Goal: Task Accomplishment & Management: Complete application form

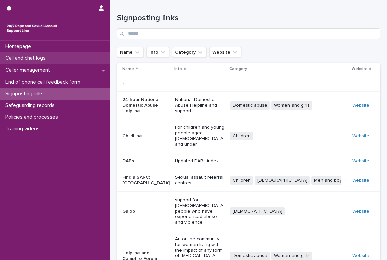
click at [46, 60] on p "Call and chat logs" at bounding box center [27, 58] width 48 height 6
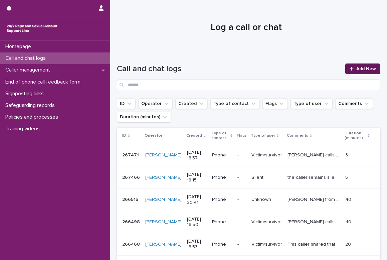
click at [359, 66] on link "Add New" at bounding box center [362, 68] width 35 height 11
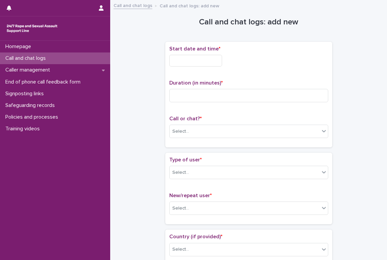
click at [193, 53] on div "Start date and time *" at bounding box center [248, 59] width 159 height 26
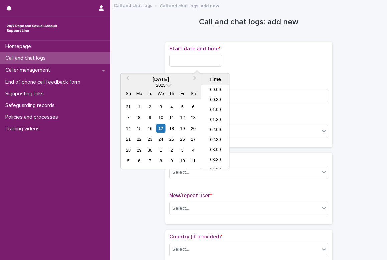
scroll to position [353, 0]
click at [190, 57] on input "text" at bounding box center [195, 61] width 53 height 12
click at [216, 116] on li "19:00" at bounding box center [215, 117] width 28 height 10
click at [201, 60] on input "**********" at bounding box center [195, 61] width 53 height 12
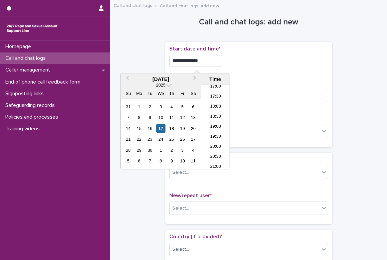
type input "**********"
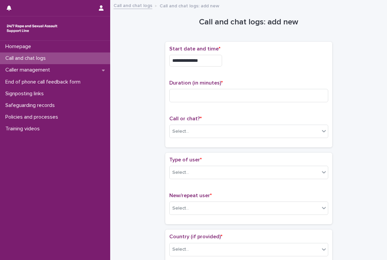
click at [272, 74] on div "**********" at bounding box center [248, 94] width 159 height 97
click at [188, 98] on input at bounding box center [248, 95] width 159 height 13
type input "**"
click at [190, 133] on div "Select..." at bounding box center [245, 131] width 150 height 11
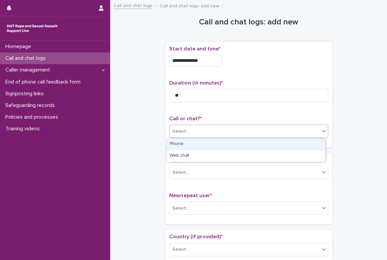
click at [182, 147] on div "Phone" at bounding box center [246, 144] width 158 height 12
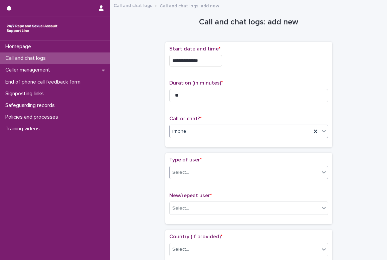
click at [179, 168] on div "Select..." at bounding box center [245, 172] width 150 height 11
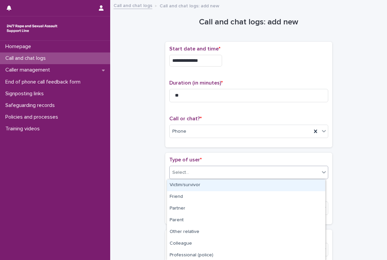
click at [180, 187] on div "Victim/survivor" at bounding box center [246, 185] width 158 height 12
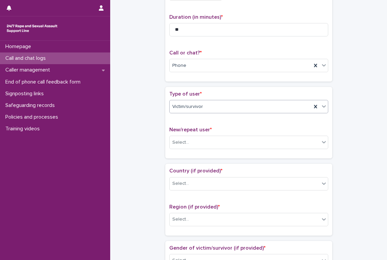
scroll to position [67, 0]
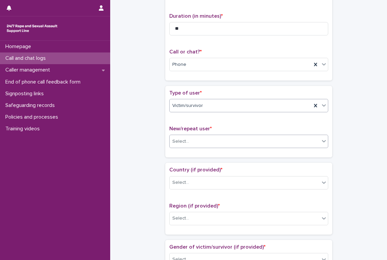
click at [190, 142] on div "Select..." at bounding box center [245, 141] width 150 height 11
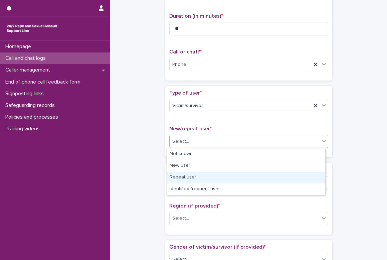
click at [185, 179] on div "Repeat user" at bounding box center [246, 178] width 158 height 12
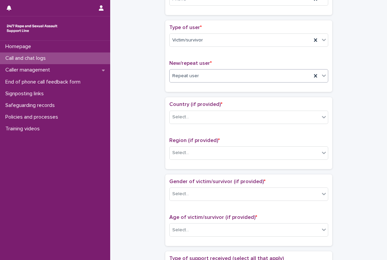
scroll to position [133, 0]
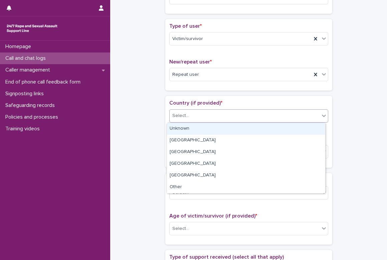
click at [185, 115] on div "Select..." at bounding box center [180, 115] width 17 height 7
click at [184, 126] on div "Unknown" at bounding box center [246, 129] width 158 height 12
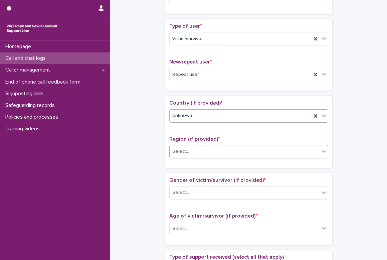
click at [177, 150] on div "Select..." at bounding box center [180, 151] width 17 height 7
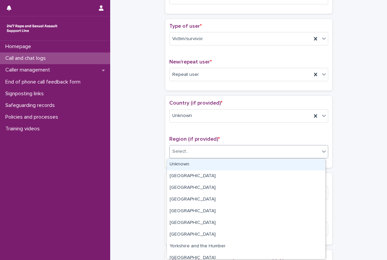
click at [179, 162] on div "Unknown" at bounding box center [246, 165] width 158 height 12
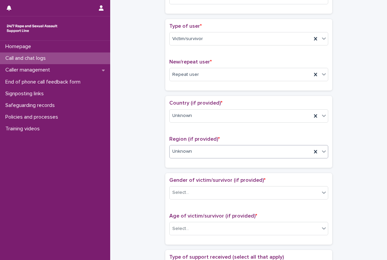
scroll to position [200, 0]
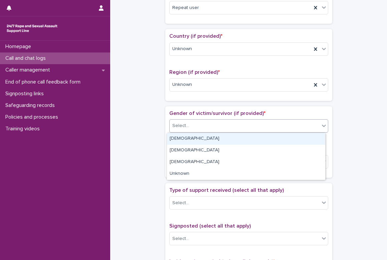
click at [179, 126] on div "Select..." at bounding box center [180, 125] width 17 height 7
click at [176, 138] on div "[DEMOGRAPHIC_DATA]" at bounding box center [246, 139] width 158 height 12
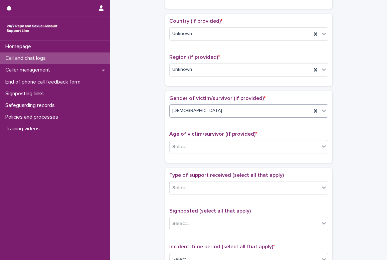
scroll to position [234, 0]
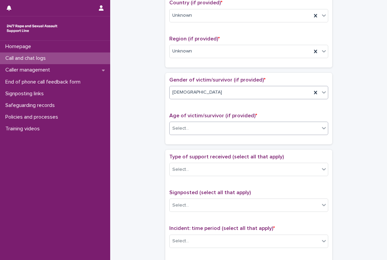
click at [177, 131] on div "Select..." at bounding box center [180, 128] width 17 height 7
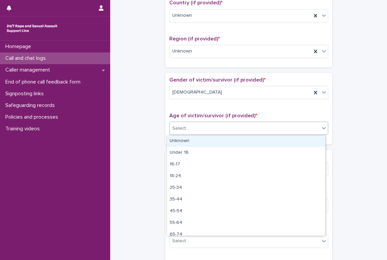
drag, startPoint x: 183, startPoint y: 147, endPoint x: 180, endPoint y: 138, distance: 9.3
click at [180, 138] on div "Unknown" at bounding box center [246, 141] width 158 height 12
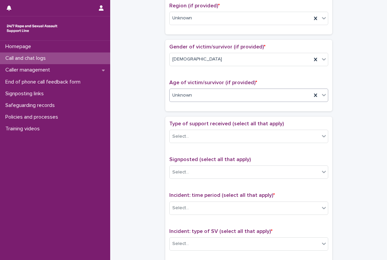
scroll to position [267, 0]
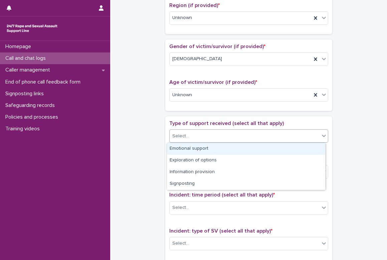
click at [185, 134] on div "Select..." at bounding box center [180, 135] width 17 height 7
click at [184, 150] on div "Emotional support" at bounding box center [246, 149] width 158 height 12
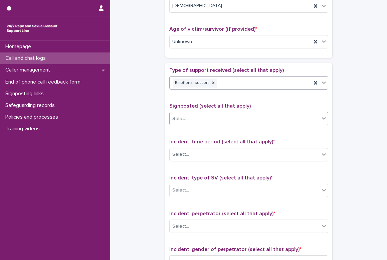
scroll to position [367, 0]
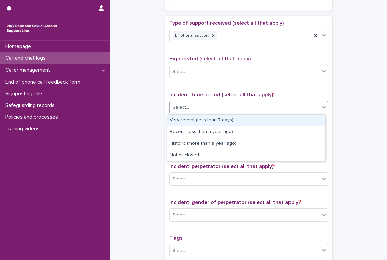
click at [185, 108] on div "Select..." at bounding box center [180, 107] width 17 height 7
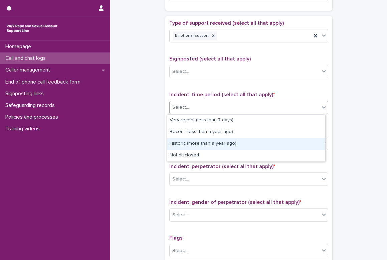
click at [187, 144] on div "Historic (more than a year ago)" at bounding box center [246, 144] width 158 height 12
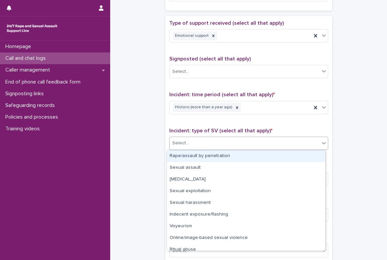
click at [188, 146] on div "Select..." at bounding box center [245, 142] width 150 height 11
click at [186, 158] on div "Rape/assault by penetration" at bounding box center [246, 156] width 158 height 12
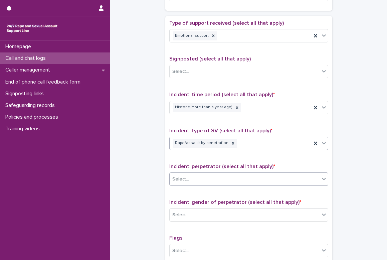
click at [182, 179] on div "Select..." at bounding box center [180, 179] width 17 height 7
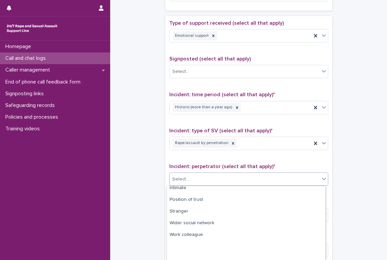
scroll to position [54, 0]
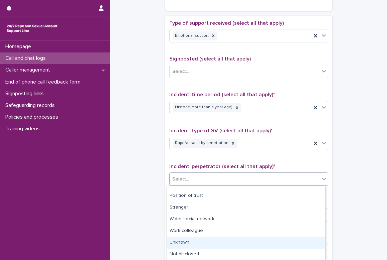
click at [174, 244] on div "Unknown" at bounding box center [246, 243] width 158 height 12
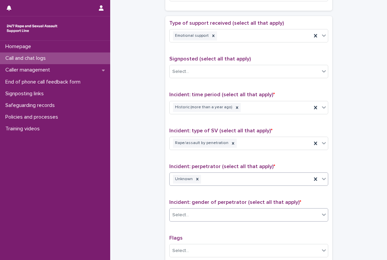
click at [191, 214] on div "Select..." at bounding box center [245, 214] width 150 height 11
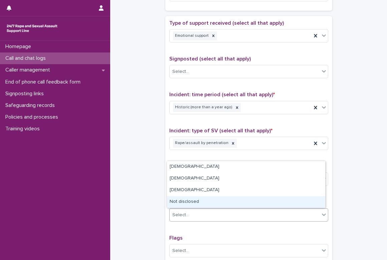
drag, startPoint x: 191, startPoint y: 208, endPoint x: 191, endPoint y: 202, distance: 6.0
click at [191, 202] on div "Not disclosed" at bounding box center [246, 202] width 158 height 12
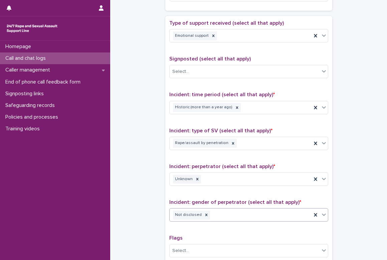
scroll to position [434, 0]
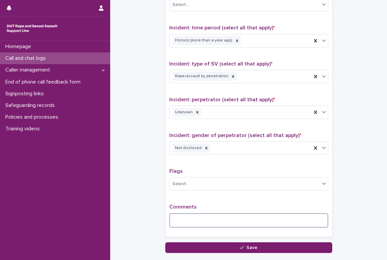
click at [198, 218] on textarea at bounding box center [248, 220] width 159 height 14
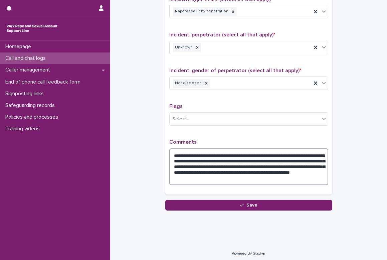
scroll to position [501, 0]
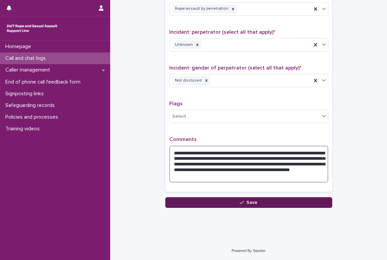
type textarea "**********"
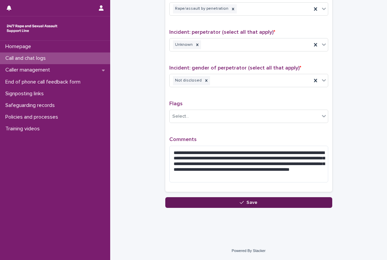
click at [261, 202] on button "Save" at bounding box center [248, 202] width 167 height 11
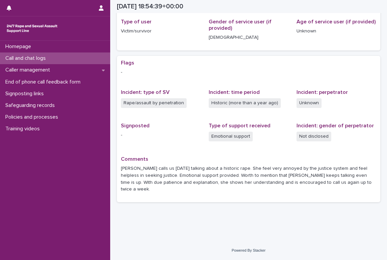
scroll to position [82, 0]
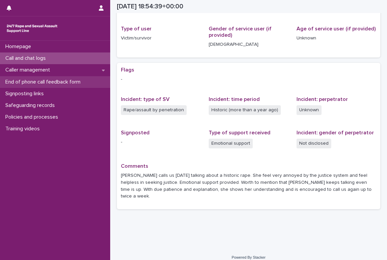
click at [43, 80] on p "End of phone call feedback form" at bounding box center [44, 82] width 83 height 6
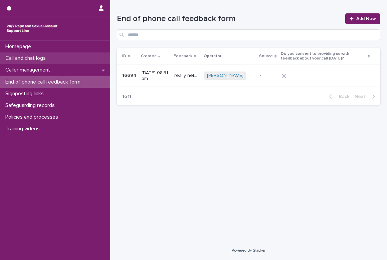
click at [24, 58] on p "Call and chat logs" at bounding box center [27, 58] width 48 height 6
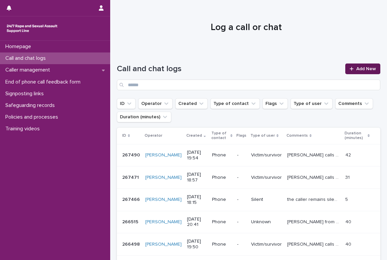
click at [356, 68] on span "Add New" at bounding box center [366, 68] width 20 height 5
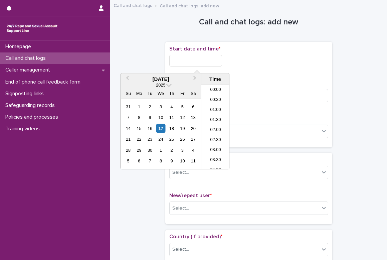
click at [193, 60] on input "text" at bounding box center [195, 61] width 53 height 12
click at [213, 117] on li "19:30" at bounding box center [215, 117] width 28 height 10
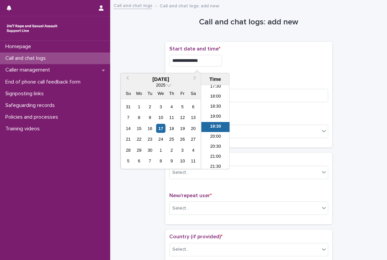
click at [208, 64] on input "**********" at bounding box center [195, 61] width 53 height 12
type input "**********"
click at [251, 96] on input at bounding box center [248, 95] width 159 height 13
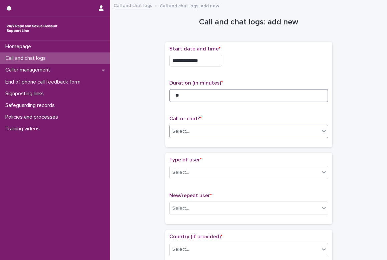
type input "**"
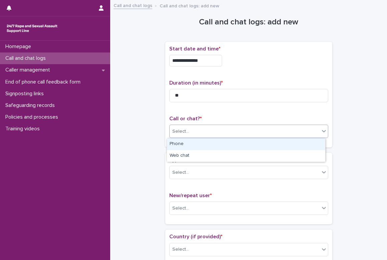
click at [228, 131] on div "Select..." at bounding box center [245, 131] width 150 height 11
click at [222, 144] on div "Phone" at bounding box center [246, 144] width 158 height 12
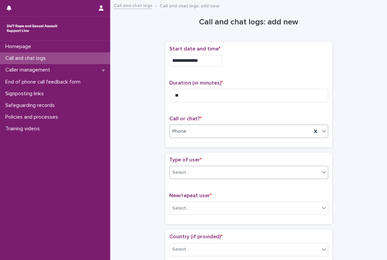
click at [205, 173] on div "Select..." at bounding box center [245, 172] width 150 height 11
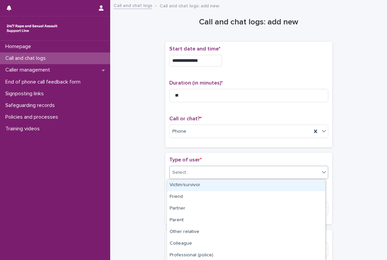
click at [193, 186] on div "Victim/survivor" at bounding box center [246, 185] width 158 height 12
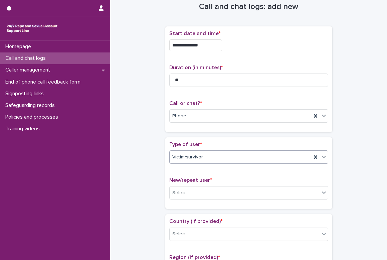
scroll to position [33, 0]
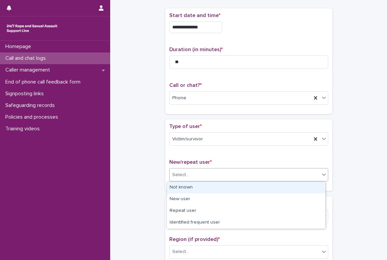
click at [183, 176] on div "Select..." at bounding box center [180, 174] width 17 height 7
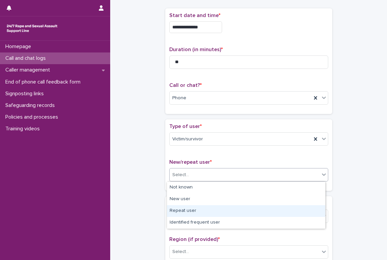
drag, startPoint x: 186, startPoint y: 205, endPoint x: 186, endPoint y: 209, distance: 4.0
click at [186, 209] on div "Repeat user" at bounding box center [246, 211] width 158 height 12
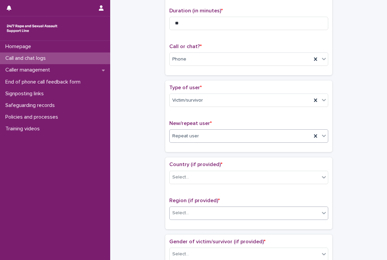
scroll to position [100, 0]
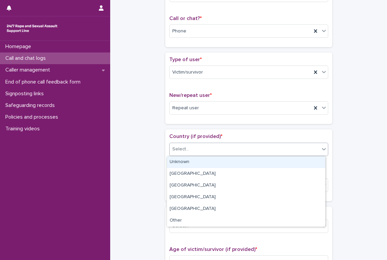
click at [185, 152] on div "Select..." at bounding box center [180, 149] width 17 height 7
click at [187, 163] on div "Unknown" at bounding box center [246, 162] width 158 height 12
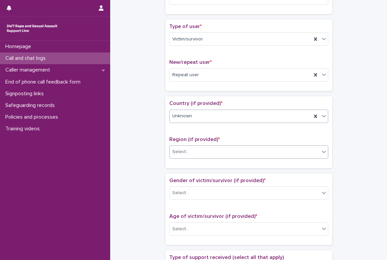
scroll to position [133, 0]
click at [187, 153] on div "Select..." at bounding box center [245, 151] width 150 height 11
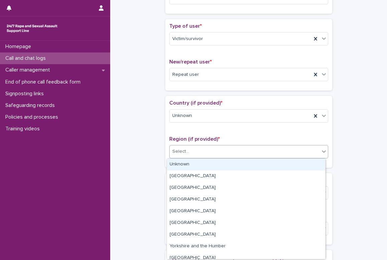
click at [187, 166] on div "Unknown" at bounding box center [246, 165] width 158 height 12
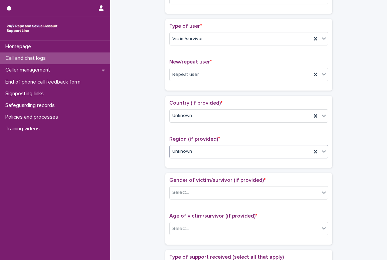
scroll to position [200, 0]
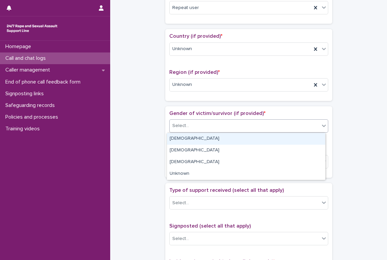
click at [190, 129] on div "Select..." at bounding box center [245, 125] width 150 height 11
click at [188, 137] on div "[DEMOGRAPHIC_DATA]" at bounding box center [246, 139] width 158 height 12
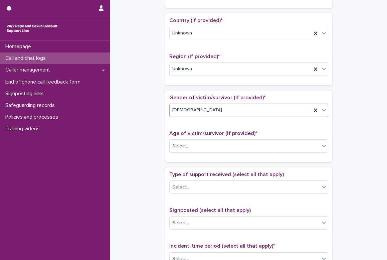
scroll to position [234, 0]
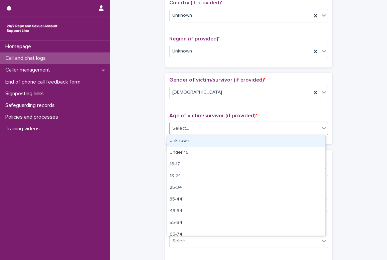
click at [185, 127] on div "Select..." at bounding box center [180, 128] width 17 height 7
click at [182, 143] on div "Unknown" at bounding box center [246, 141] width 158 height 12
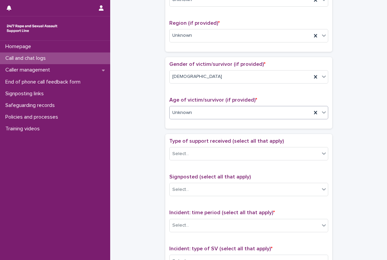
scroll to position [267, 0]
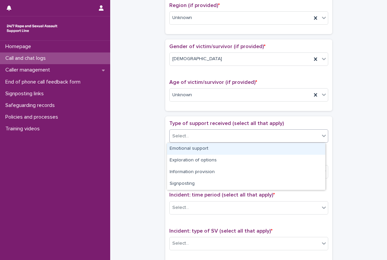
click at [182, 139] on div "Select..." at bounding box center [180, 135] width 17 height 7
click at [183, 150] on div "Emotional support" at bounding box center [246, 149] width 158 height 12
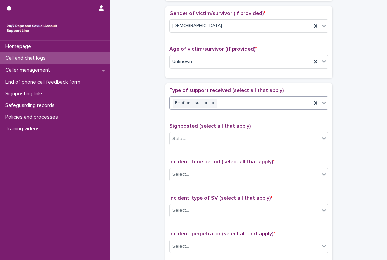
scroll to position [300, 0]
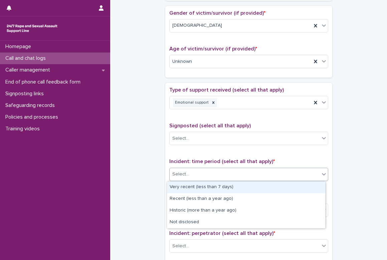
click at [183, 173] on div "Select..." at bounding box center [180, 174] width 17 height 7
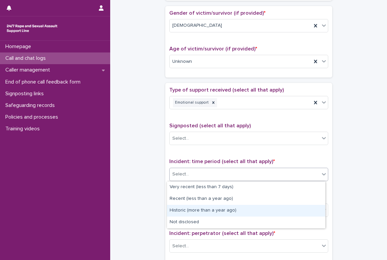
click at [183, 213] on div "Historic (more than a year ago)" at bounding box center [246, 211] width 158 height 12
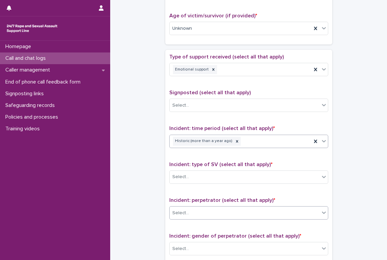
scroll to position [334, 0]
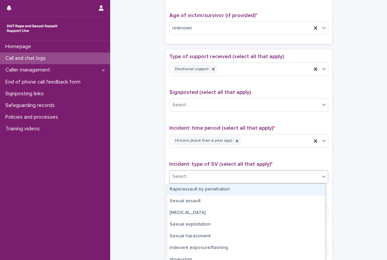
click at [184, 178] on div "Select..." at bounding box center [180, 176] width 17 height 7
click at [182, 189] on div "Rape/assault by penetration" at bounding box center [246, 190] width 158 height 12
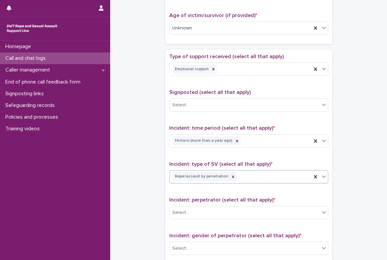
scroll to position [400, 0]
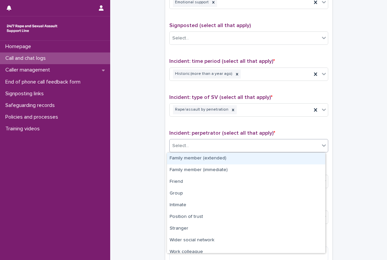
click at [185, 150] on div "Select..." at bounding box center [245, 145] width 150 height 11
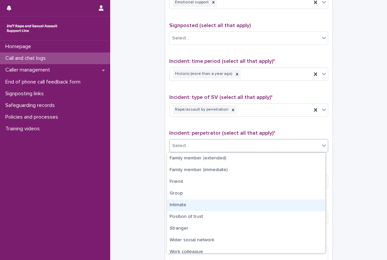
scroll to position [28, 0]
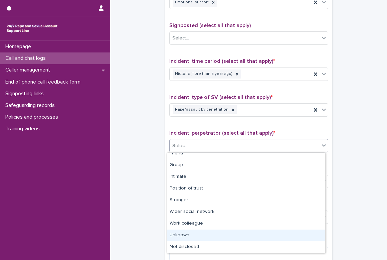
click at [182, 232] on div "Unknown" at bounding box center [246, 235] width 158 height 12
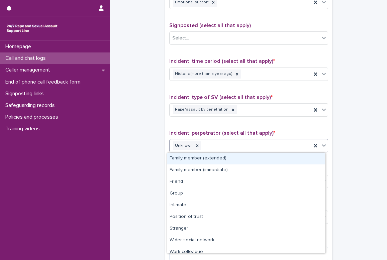
click at [320, 144] on icon at bounding box center [323, 145] width 7 height 7
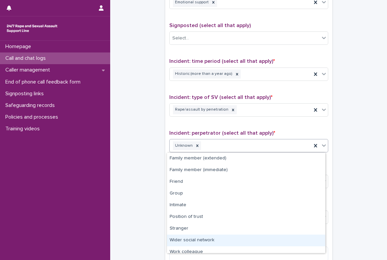
scroll to position [17, 0]
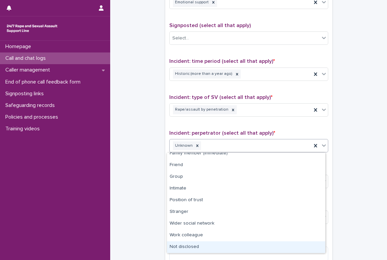
click at [204, 243] on div "Not disclosed" at bounding box center [246, 247] width 158 height 12
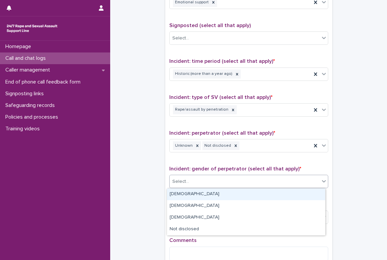
click at [191, 180] on div "Select..." at bounding box center [245, 181] width 150 height 11
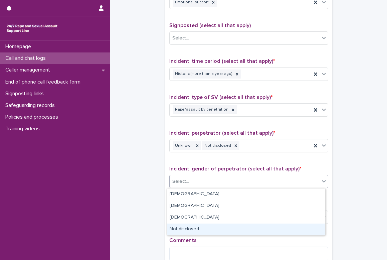
click at [200, 226] on div "Not disclosed" at bounding box center [246, 229] width 158 height 12
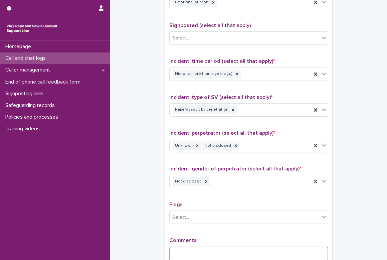
click at [195, 249] on textarea at bounding box center [248, 253] width 159 height 14
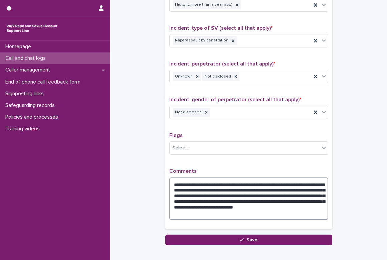
scroll to position [507, 0]
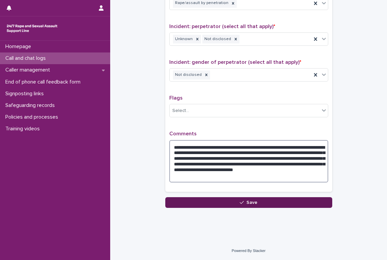
type textarea "**********"
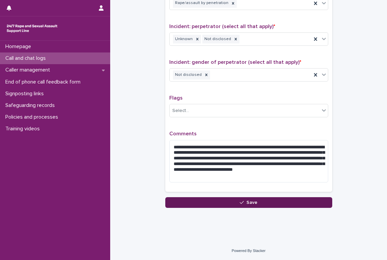
click at [253, 203] on span "Save" at bounding box center [251, 202] width 11 height 5
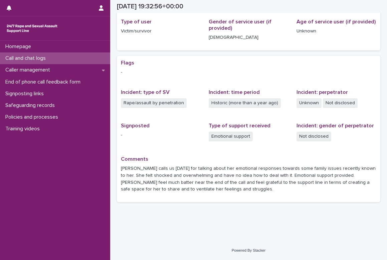
scroll to position [89, 0]
